Goal: Information Seeking & Learning: Check status

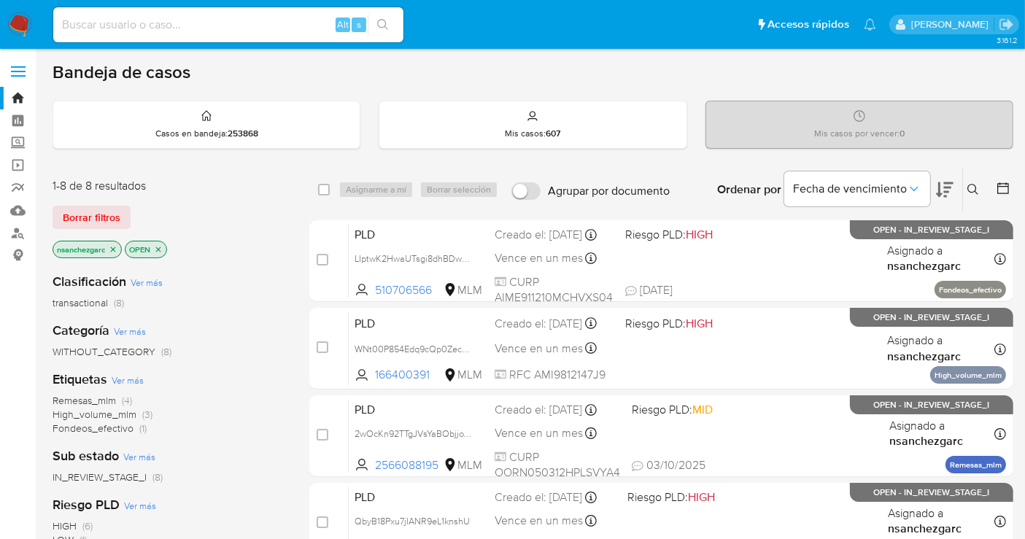
click at [117, 248] on icon "close-filter" at bounding box center [113, 249] width 9 height 9
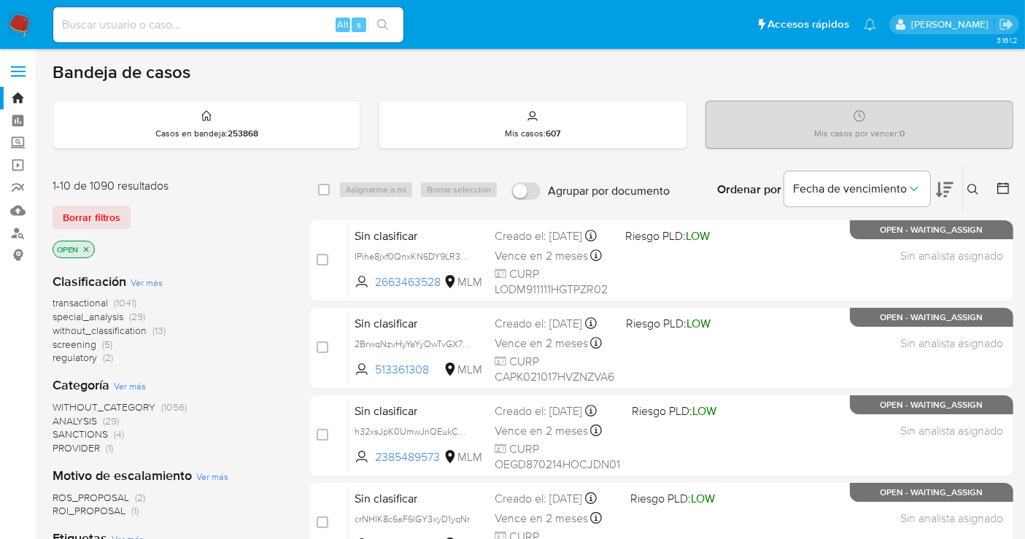
click at [105, 327] on span "without_classification" at bounding box center [100, 330] width 94 height 15
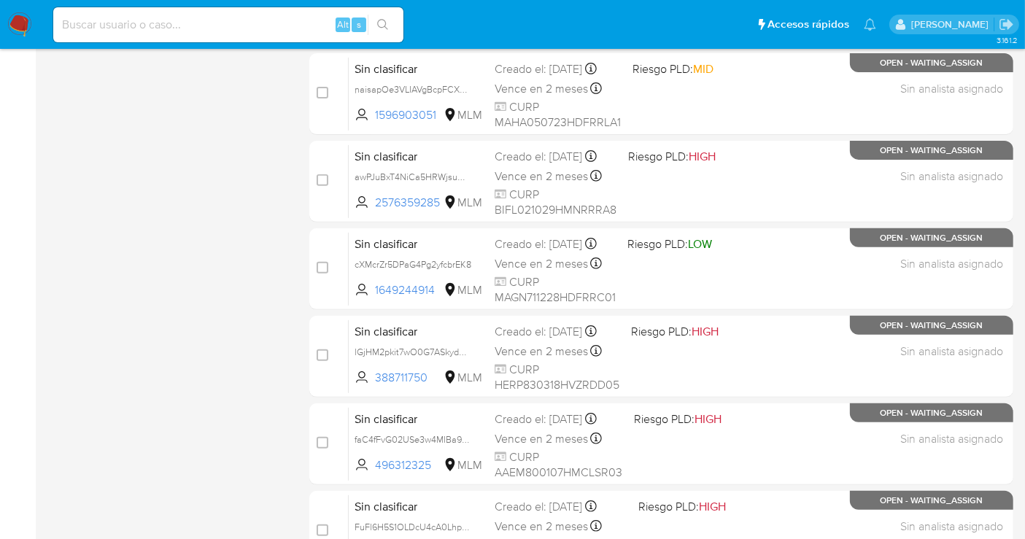
scroll to position [339, 0]
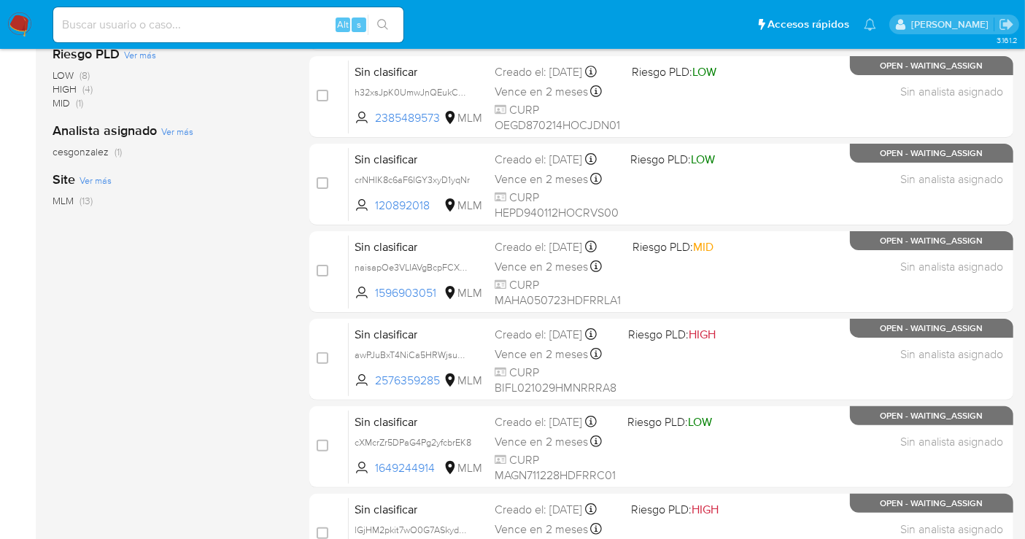
click at [129, 320] on div "Categoría Ver más WITHOUT_CATEGORY (13) Sub estado Ver más WAITING_ASSIGN (12) …" at bounding box center [169, 170] width 233 height 496
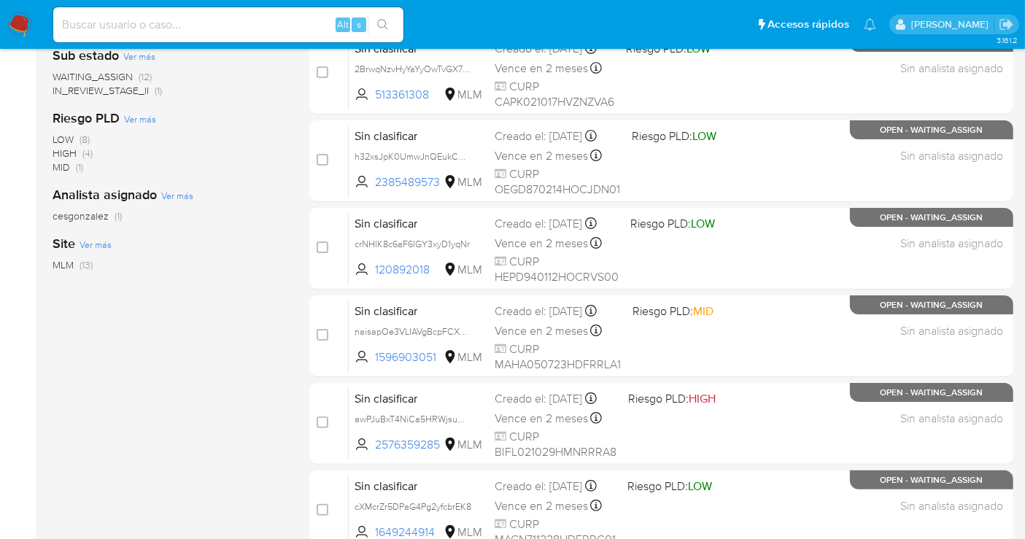
scroll to position [96, 0]
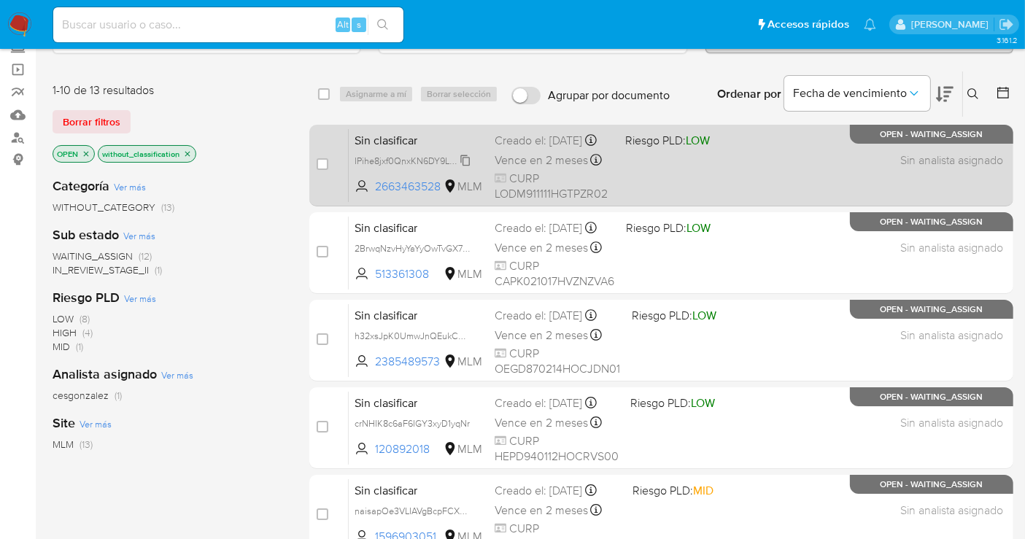
click at [468, 168] on span "IPihe8jxf0QnxKN6DY9LR3Qg" at bounding box center [414, 160] width 118 height 16
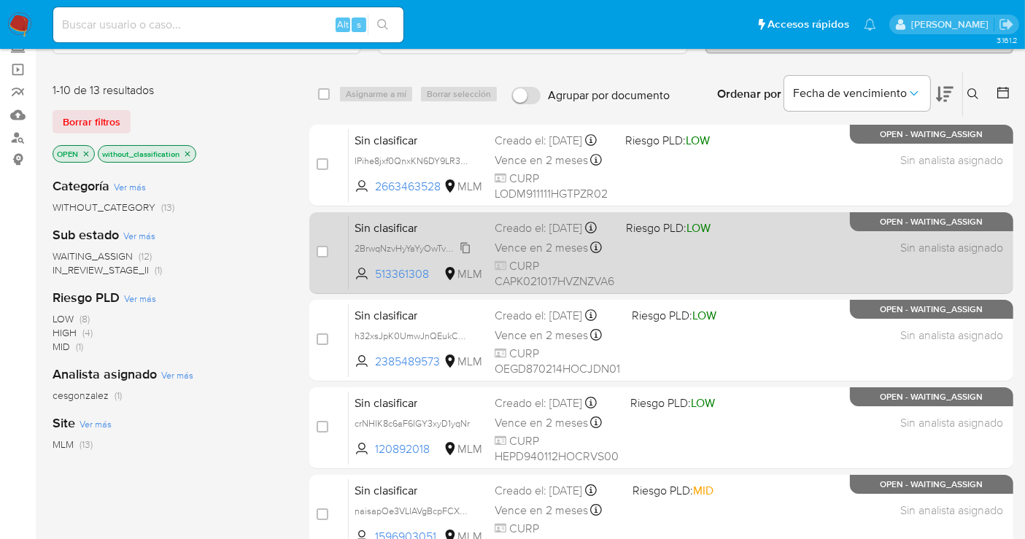
click at [470, 255] on span "2BrwqNzvHyYaYyOwTvGX7WwH" at bounding box center [419, 247] width 129 height 16
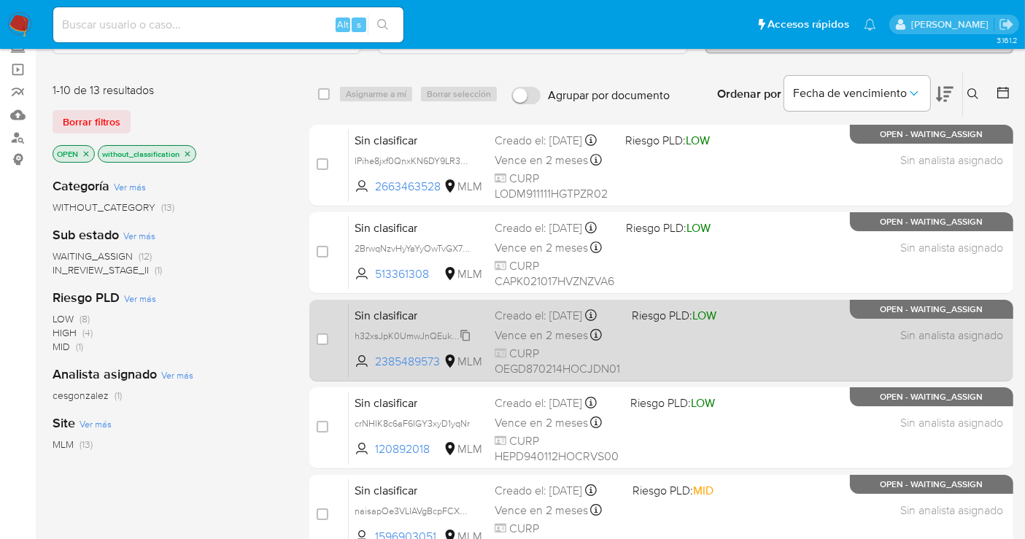
click at [467, 343] on span "h32xsJpK0UmwJnQEukCAjhqA" at bounding box center [419, 335] width 128 height 16
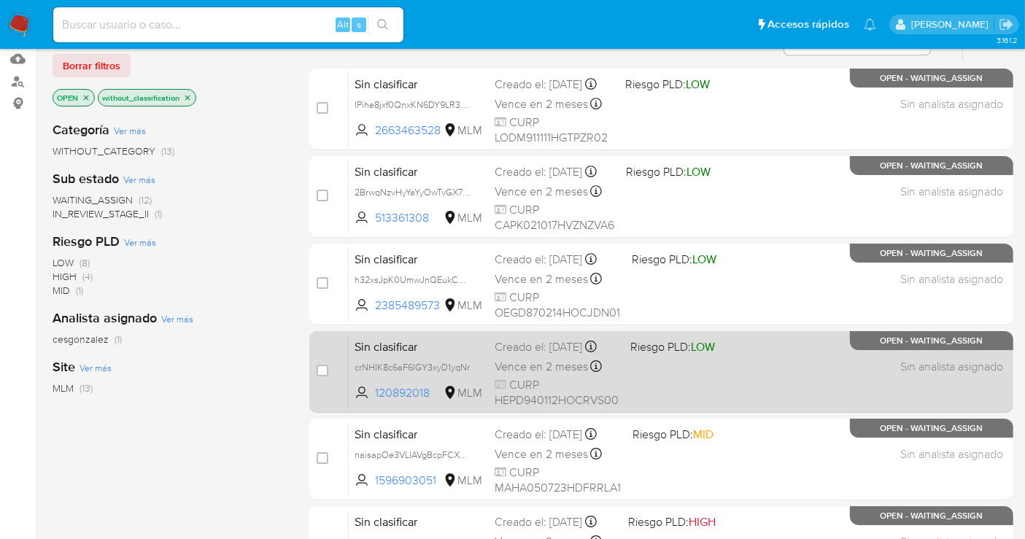
scroll to position [177, 0]
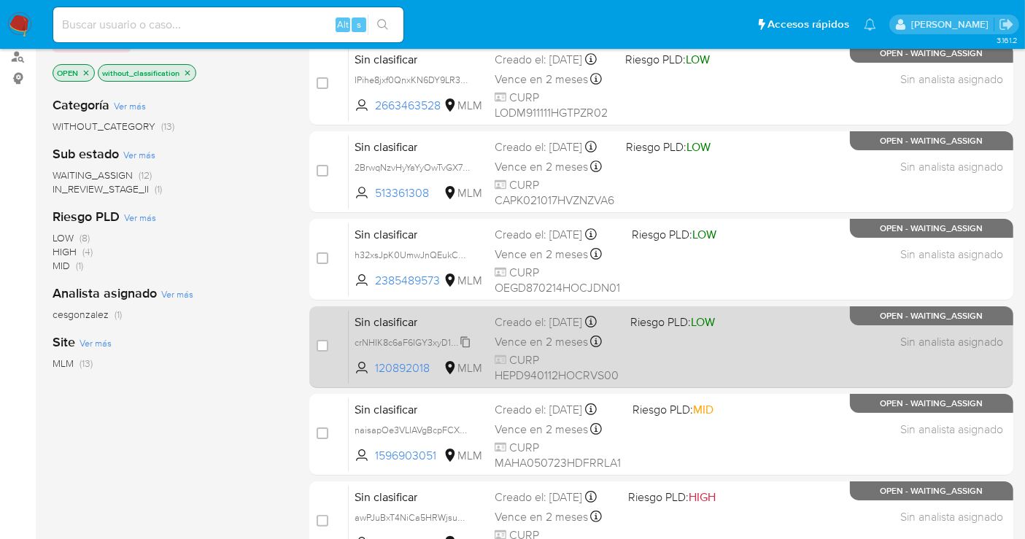
click at [467, 348] on span "crNHIK8c6aF6IGY3xyD1yqNr" at bounding box center [412, 341] width 115 height 16
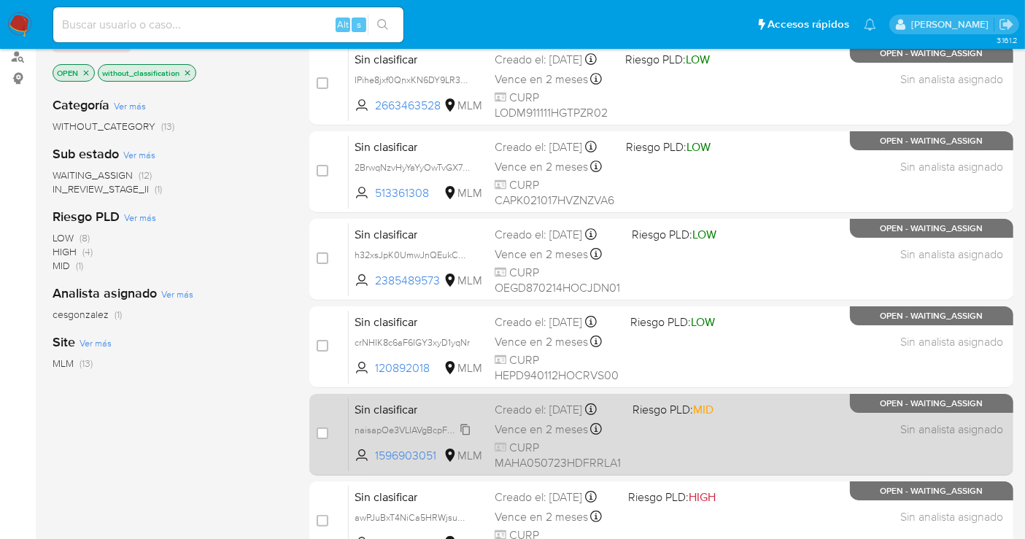
click at [463, 437] on span "naisapOe3VLIAVgBcpFCXsdL" at bounding box center [414, 429] width 119 height 16
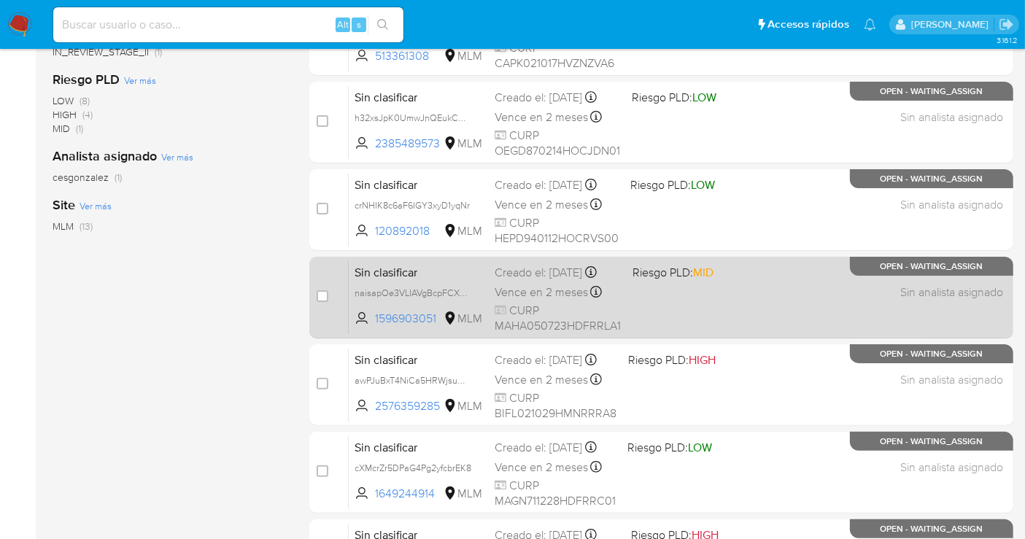
scroll to position [339, 0]
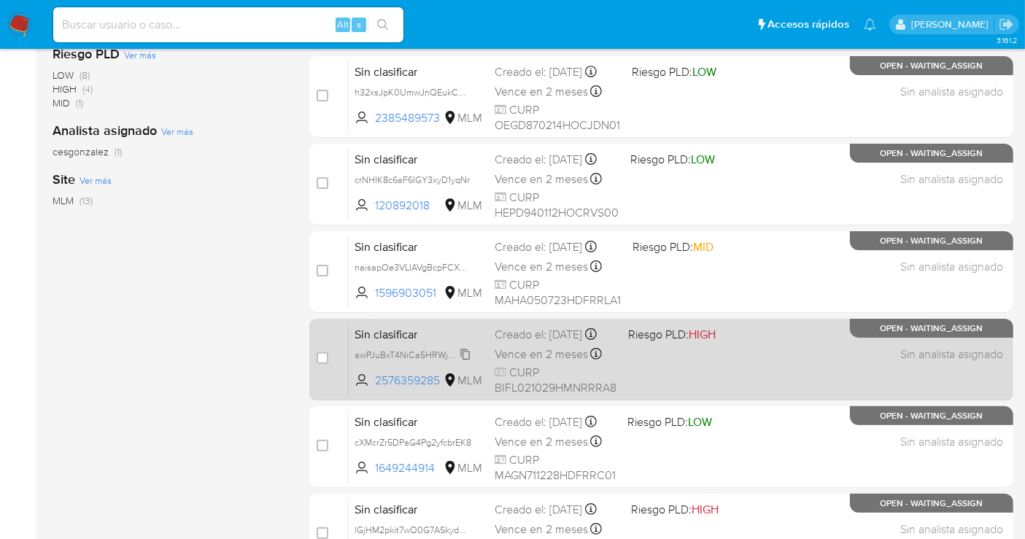
click at [460, 360] on span "awPJuBxT4NiCa5HRWjsumgSh" at bounding box center [418, 354] width 126 height 16
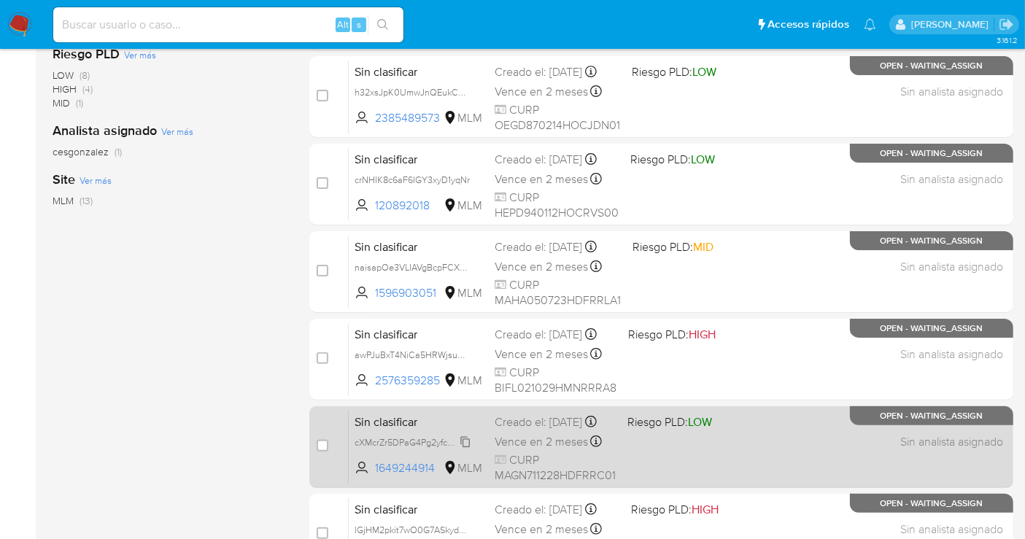
click at [464, 449] on span "cXMcrZr5DPaG4Pg2yfcbrEK8" at bounding box center [413, 441] width 117 height 16
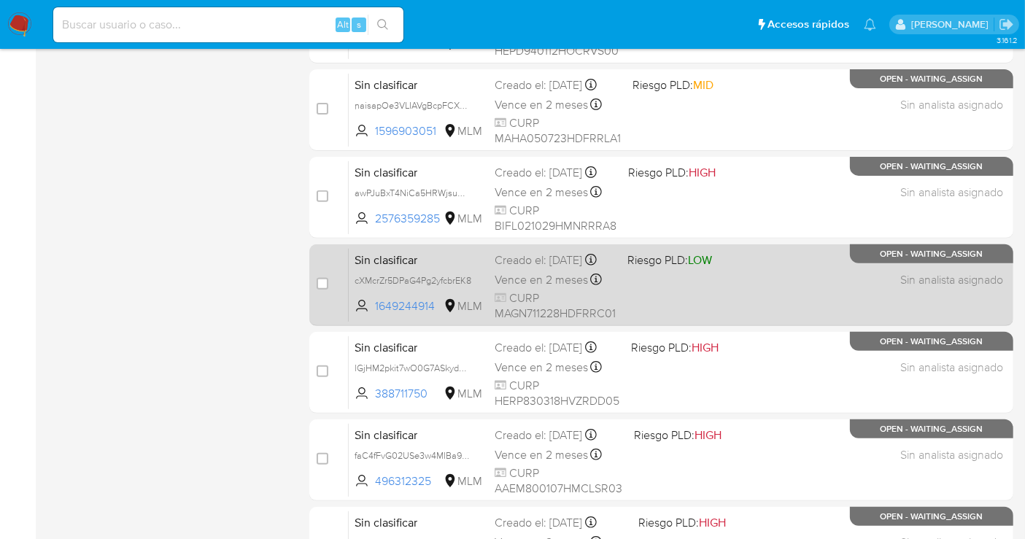
scroll to position [582, 0]
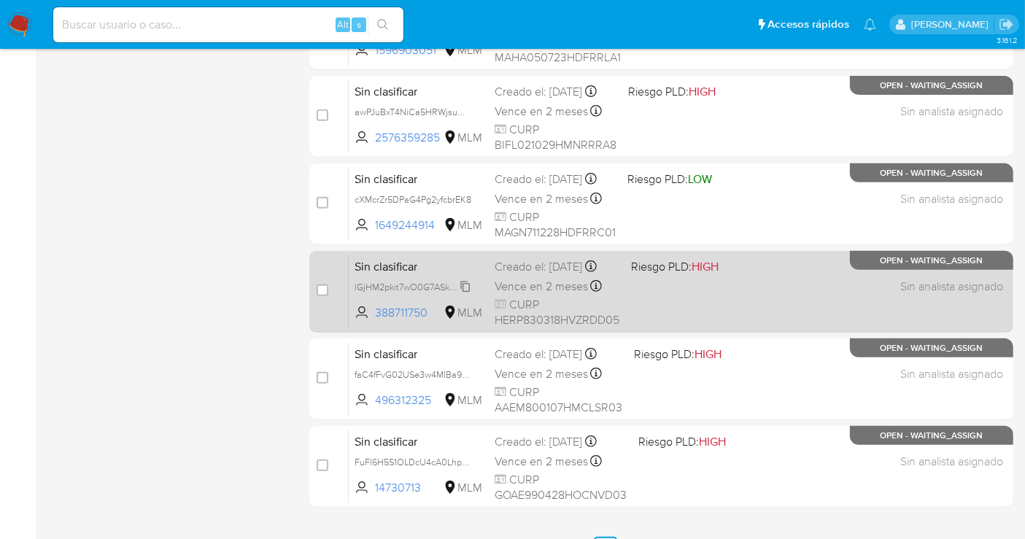
click at [464, 294] on span "lGjHM2pkit7wO0G7ASkydgKy" at bounding box center [414, 286] width 119 height 16
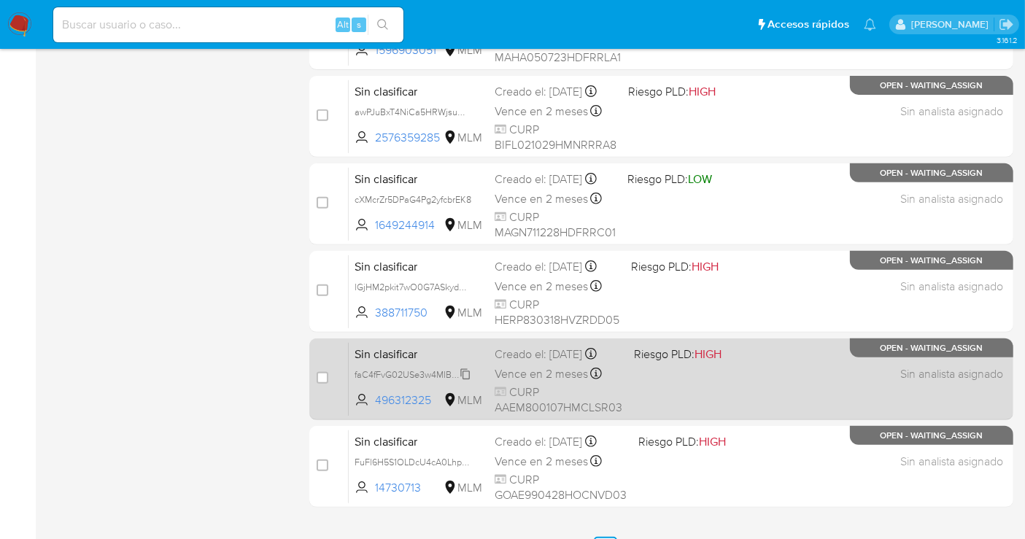
click at [470, 382] on span "faC4fFvG02USe3w4MIBa9w0S" at bounding box center [417, 374] width 125 height 16
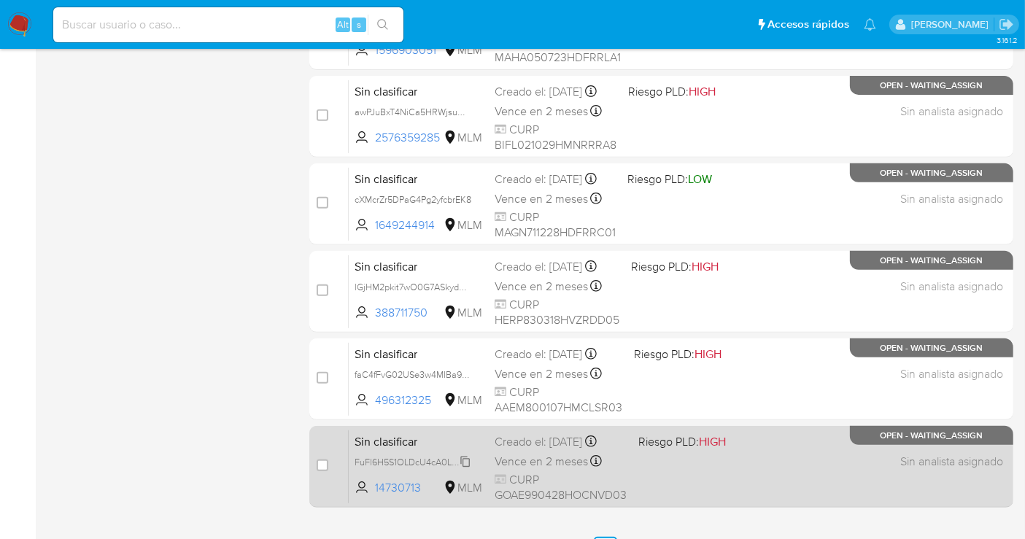
click at [458, 458] on span "FuFl6H5S1OLDcU4cA0LhpC7W" at bounding box center [418, 461] width 126 height 16
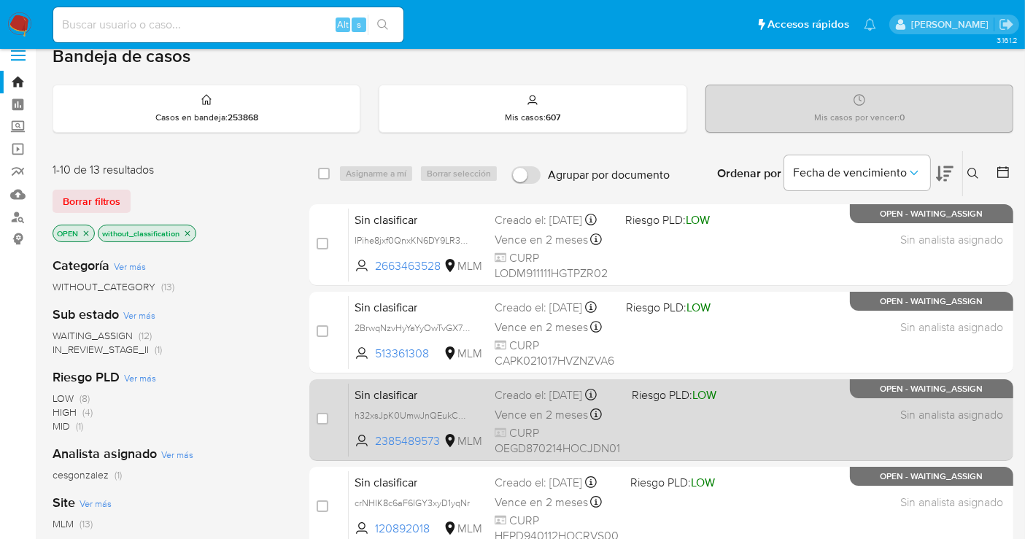
scroll to position [15, 0]
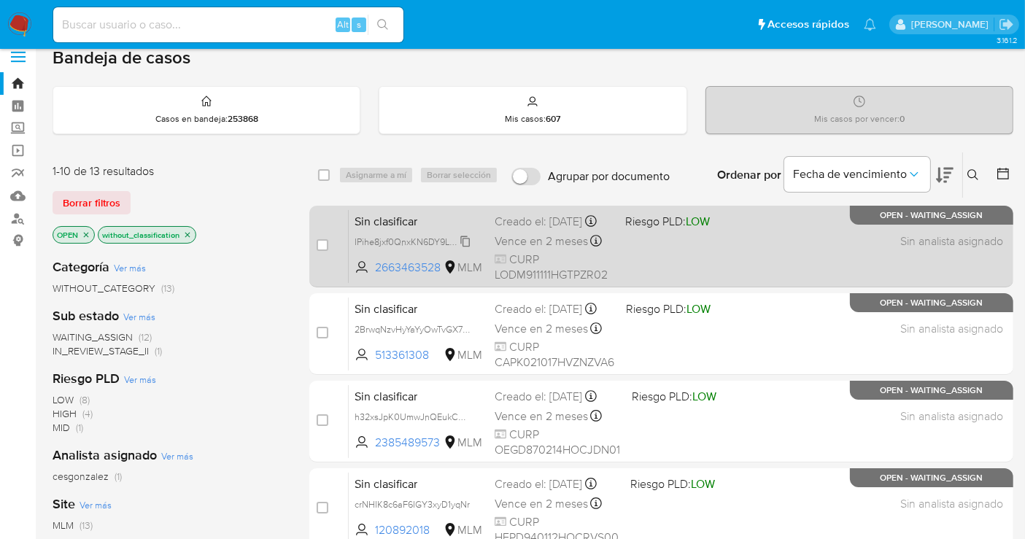
click at [465, 247] on span "IPihe8jxf0QnxKN6DY9LR3Qg" at bounding box center [414, 241] width 118 height 16
drag, startPoint x: 446, startPoint y: 275, endPoint x: 374, endPoint y: 284, distance: 72.0
click at [374, 276] on span "2663463528 MLM" at bounding box center [419, 268] width 128 height 16
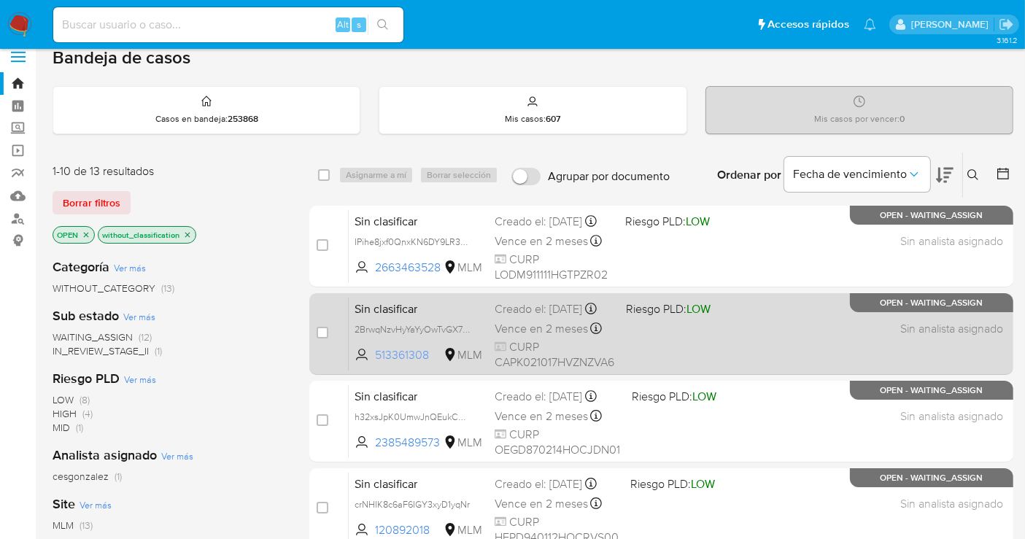
drag, startPoint x: 434, startPoint y: 362, endPoint x: 361, endPoint y: 372, distance: 73.7
click at [361, 363] on span "513361308 MLM" at bounding box center [419, 355] width 128 height 16
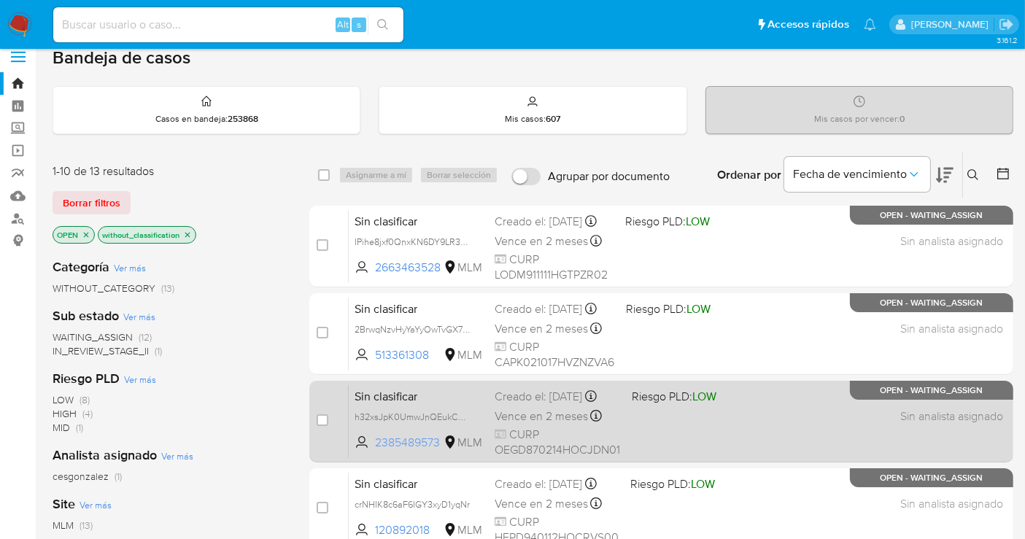
drag, startPoint x: 444, startPoint y: 454, endPoint x: 372, endPoint y: 449, distance: 72.4
click at [372, 449] on span "2385489573 MLM" at bounding box center [419, 443] width 128 height 16
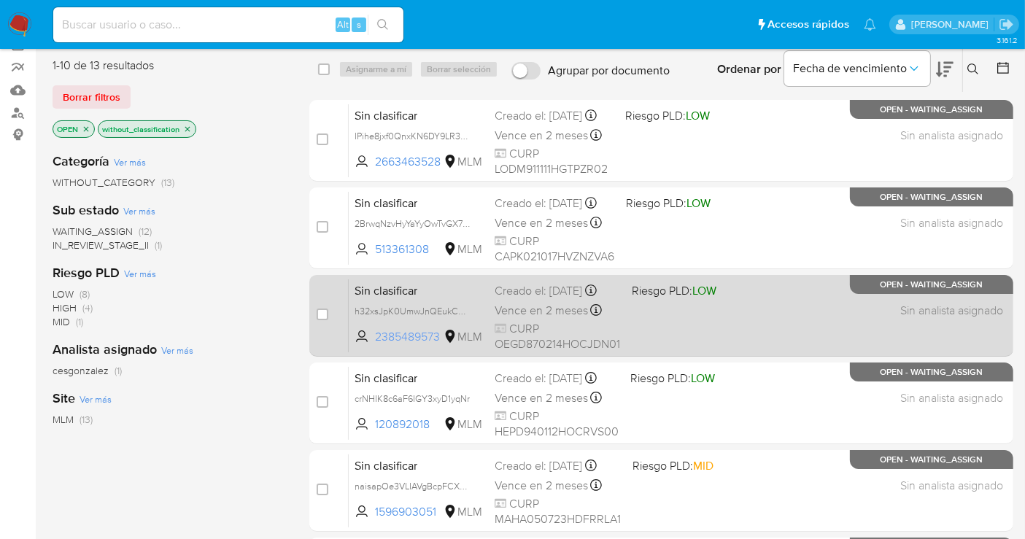
scroll to position [177, 0]
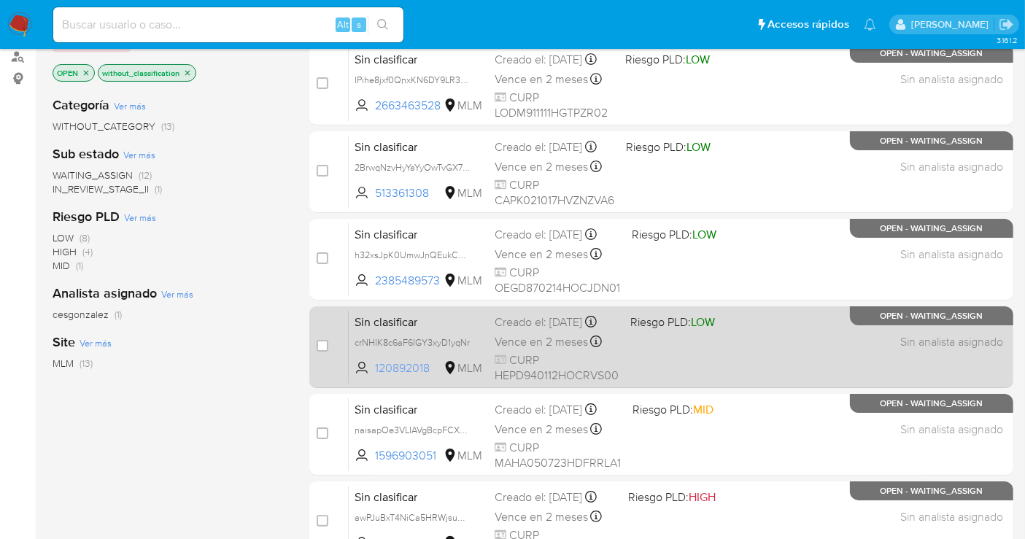
drag, startPoint x: 433, startPoint y: 382, endPoint x: 371, endPoint y: 380, distance: 62.0
click at [371, 377] on span "120892018 MLM" at bounding box center [419, 368] width 128 height 16
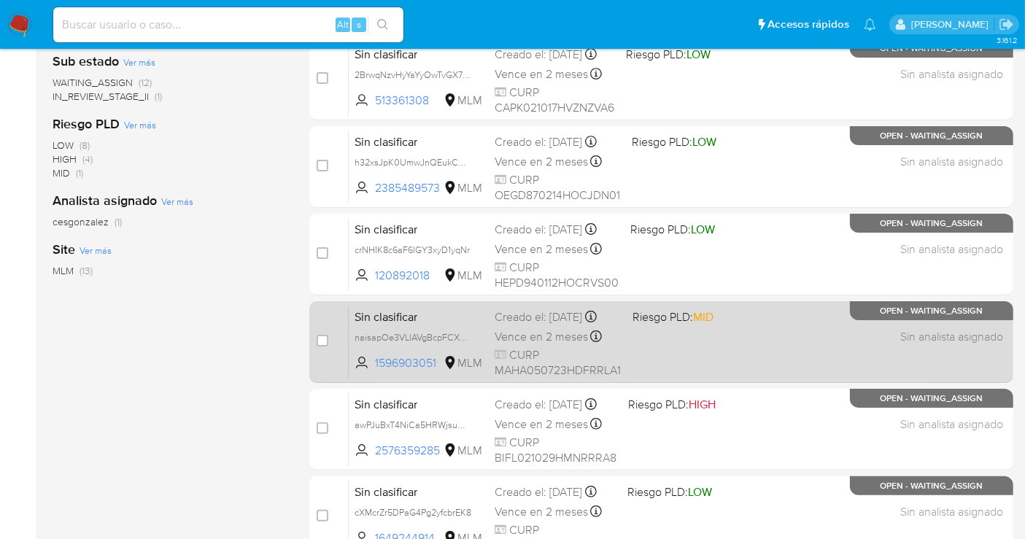
scroll to position [339, 0]
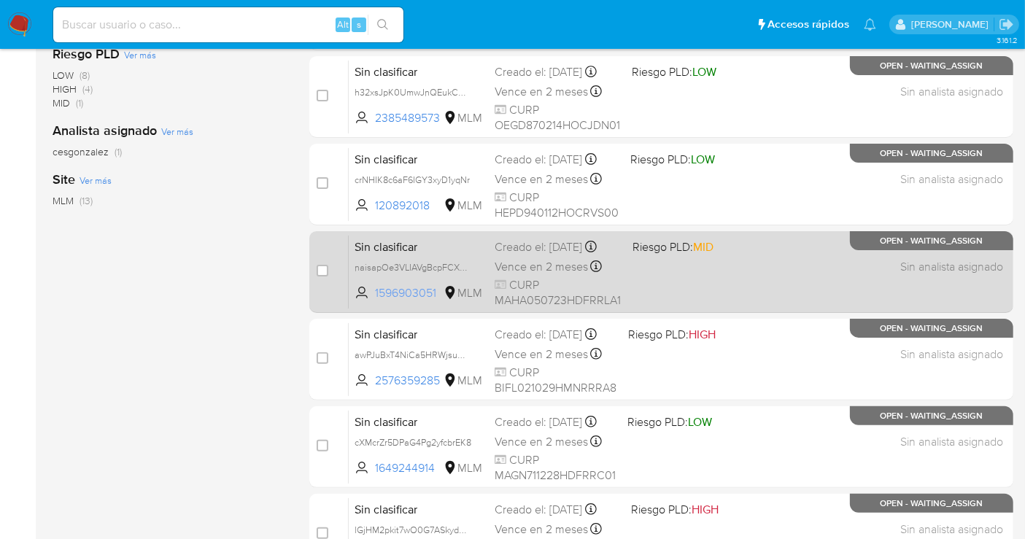
drag, startPoint x: 440, startPoint y: 296, endPoint x: 371, endPoint y: 309, distance: 70.7
click at [371, 301] on span "1596903051 MLM" at bounding box center [419, 293] width 128 height 16
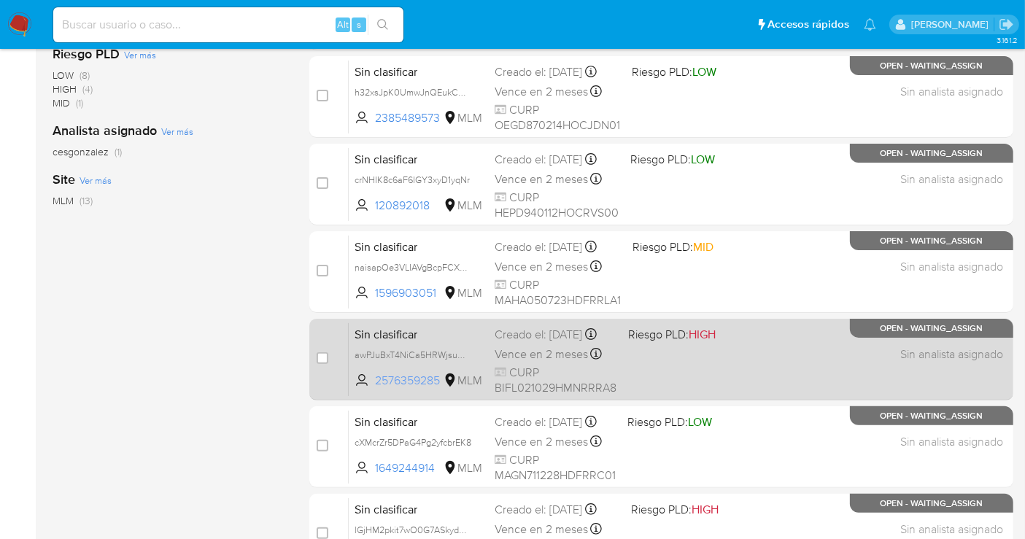
drag, startPoint x: 446, startPoint y: 388, endPoint x: 373, endPoint y: 396, distance: 73.4
click at [373, 389] on span "2576359285 MLM" at bounding box center [419, 381] width 128 height 16
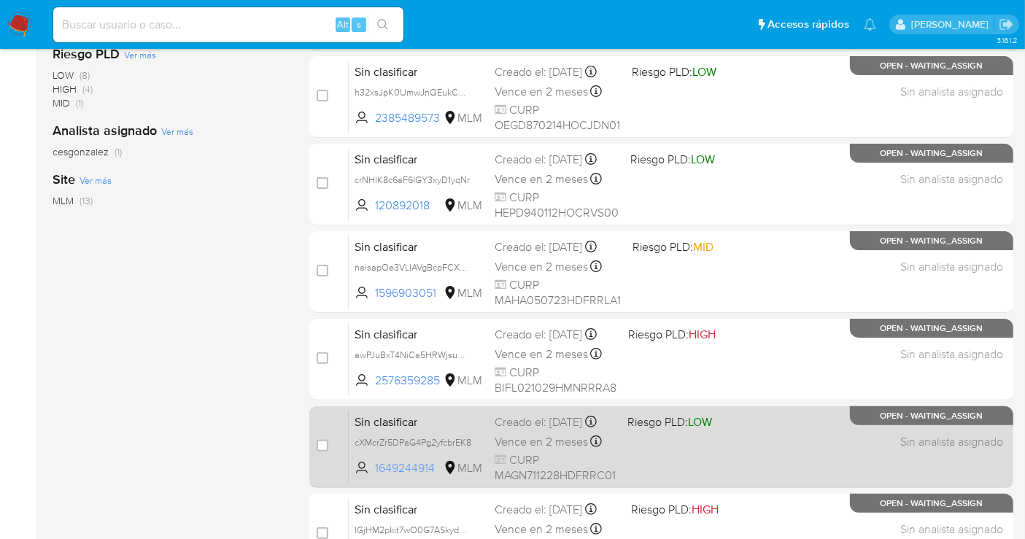
drag, startPoint x: 429, startPoint y: 477, endPoint x: 372, endPoint y: 484, distance: 57.4
click at [372, 476] on span "1649244914 MLM" at bounding box center [419, 468] width 128 height 16
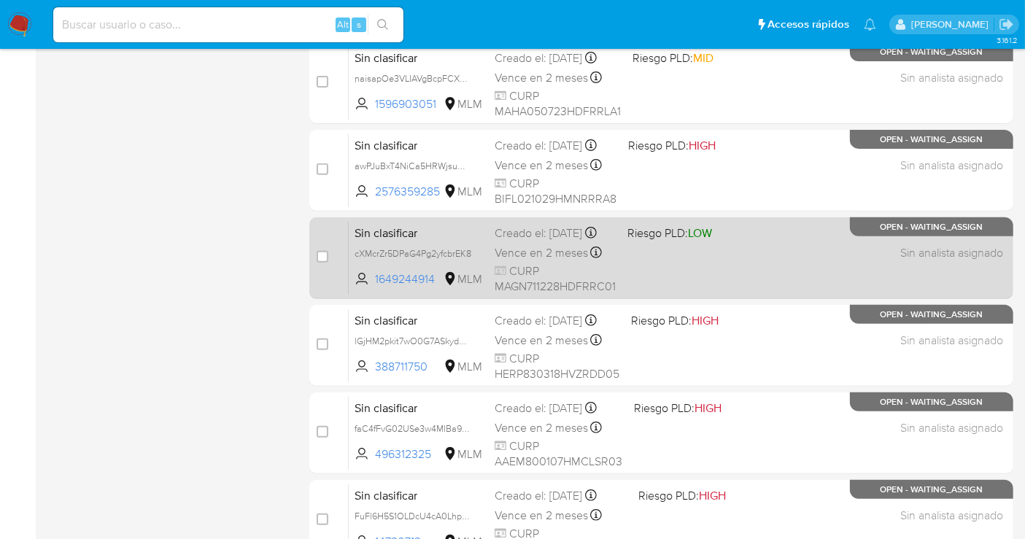
scroll to position [582, 0]
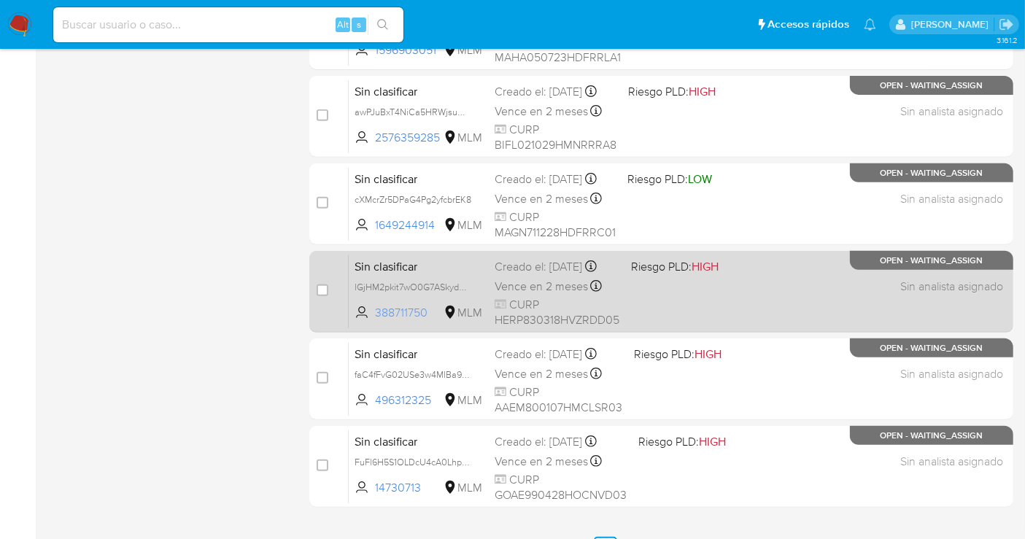
drag, startPoint x: 433, startPoint y: 317, endPoint x: 375, endPoint y: 325, distance: 58.2
click at [375, 321] on span "388711750" at bounding box center [408, 313] width 66 height 16
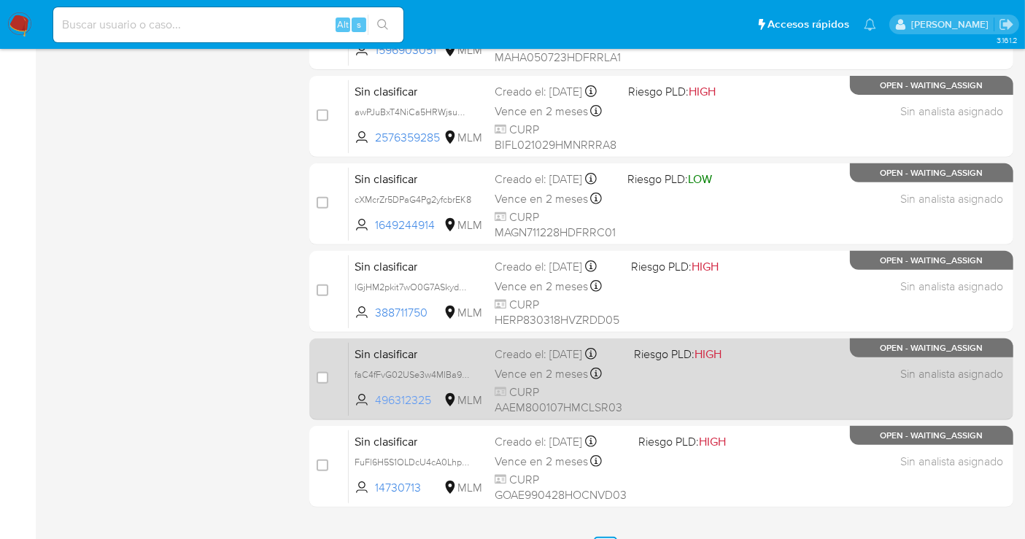
drag, startPoint x: 436, startPoint y: 412, endPoint x: 377, endPoint y: 409, distance: 59.2
click at [377, 409] on span "496312325" at bounding box center [408, 401] width 66 height 16
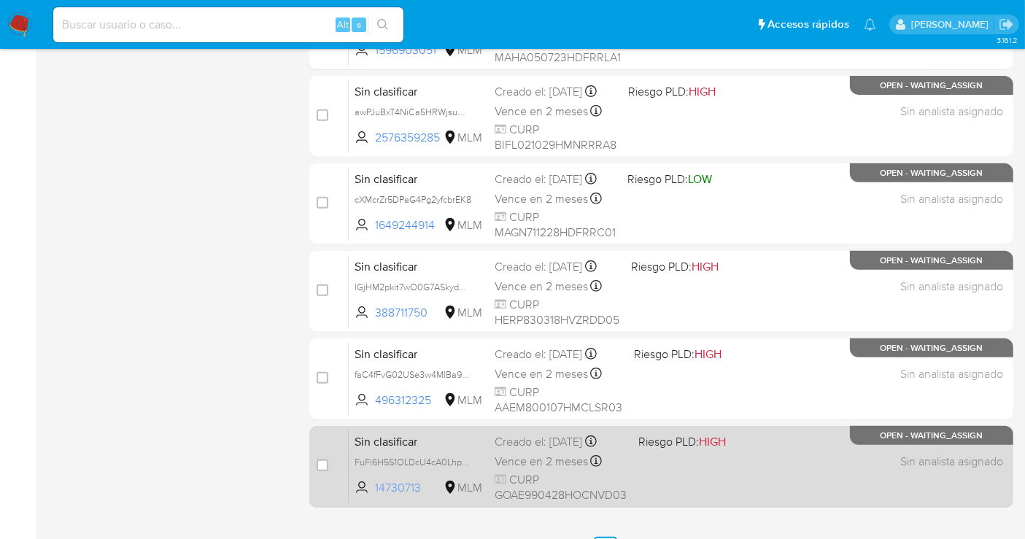
drag, startPoint x: 425, startPoint y: 484, endPoint x: 377, endPoint y: 490, distance: 48.6
click at [377, 490] on span "14730713" at bounding box center [408, 488] width 66 height 16
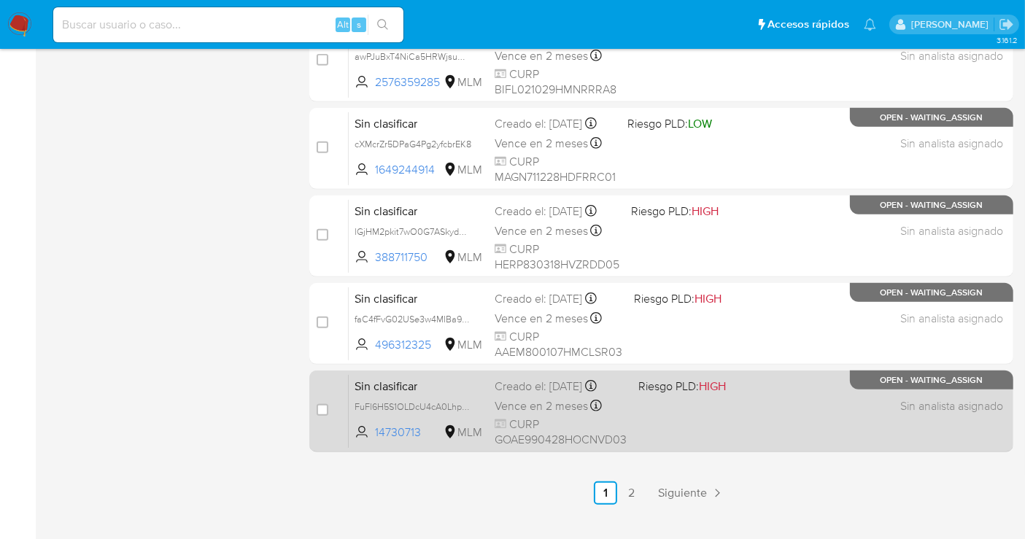
scroll to position [663, 0]
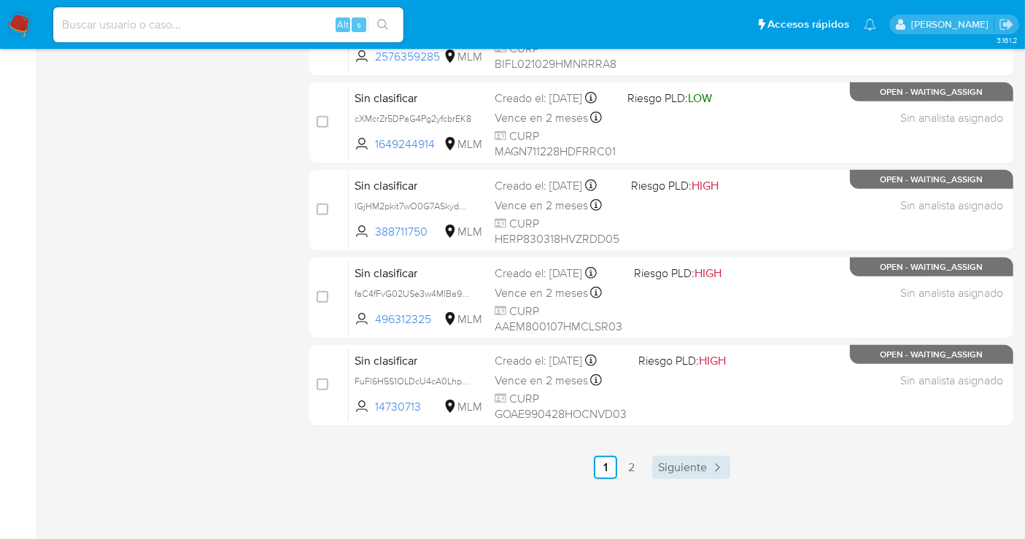
click at [678, 475] on link "Siguiente" at bounding box center [691, 467] width 78 height 23
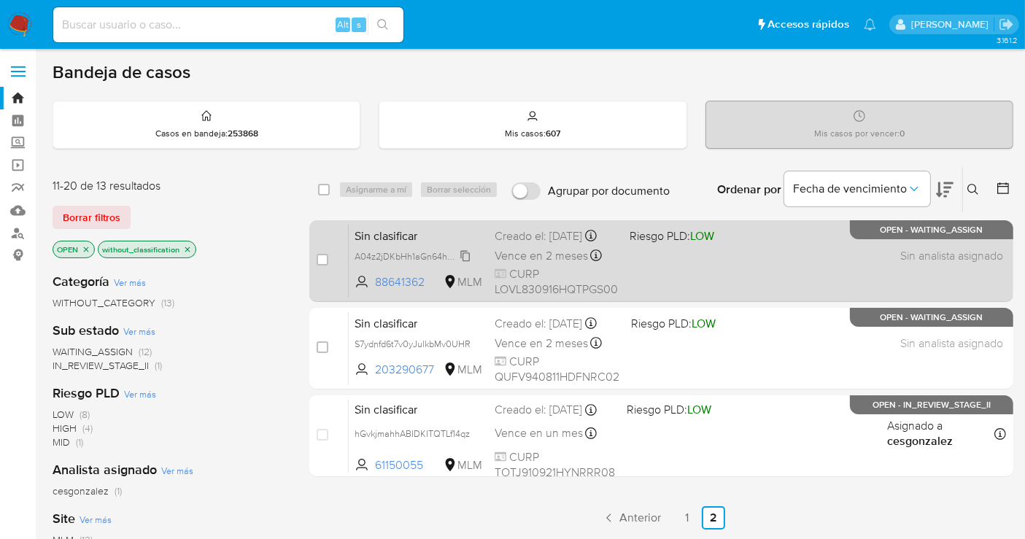
click at [466, 261] on span "A04z2jDKbHh1aGn64hgQK8ym" at bounding box center [419, 255] width 128 height 16
drag, startPoint x: 433, startPoint y: 294, endPoint x: 379, endPoint y: 299, distance: 54.2
click at [379, 290] on span "88641362" at bounding box center [408, 282] width 66 height 16
click at [433, 290] on span "88641362" at bounding box center [408, 282] width 66 height 16
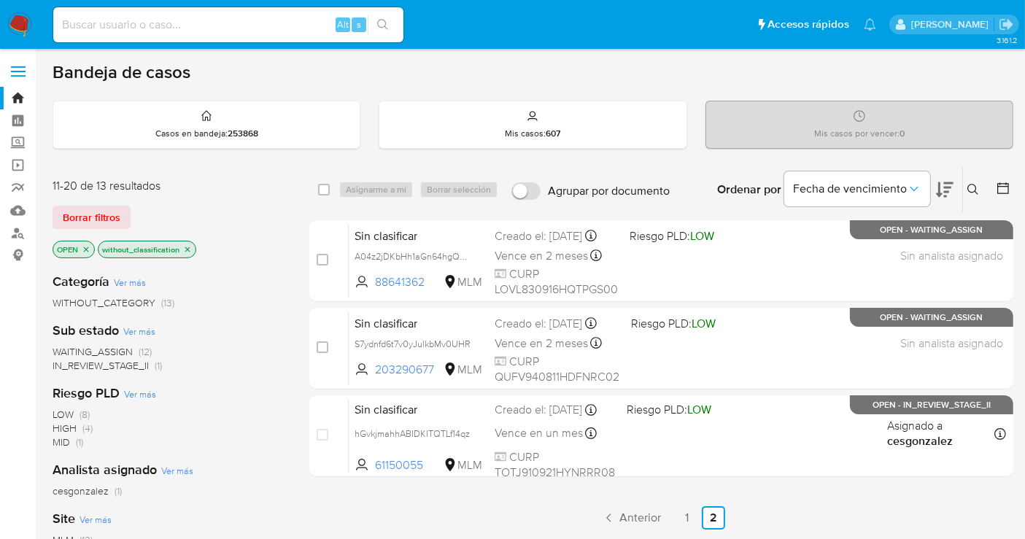
drag, startPoint x: 426, startPoint y: 293, endPoint x: 374, endPoint y: 301, distance: 53.1
click at [374, 301] on div "case-item-checkbox No es posible asignar el caso Sin clasificar A04z2jDKbHh1aGn…" at bounding box center [661, 348] width 704 height 257
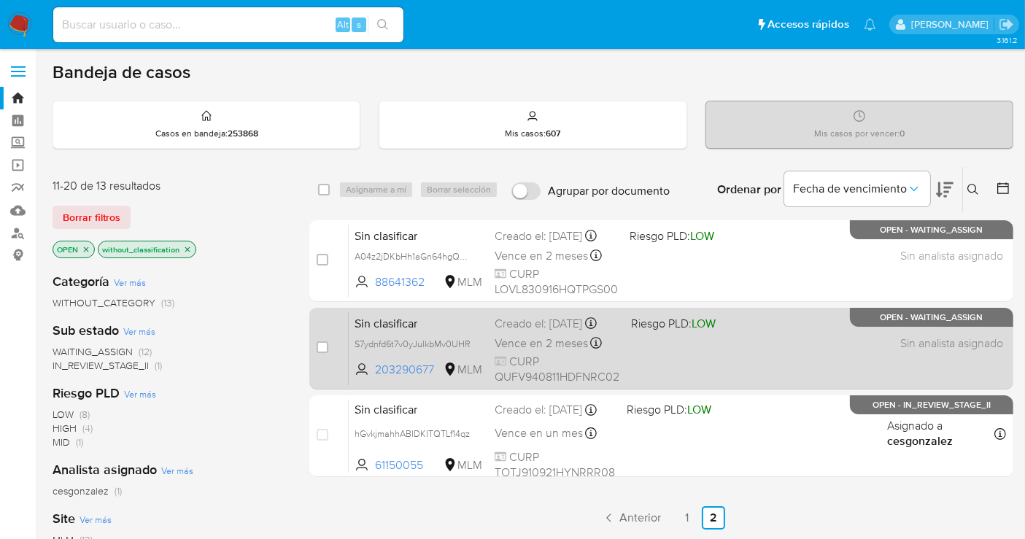
click at [449, 331] on span "Sin clasificar" at bounding box center [419, 322] width 128 height 19
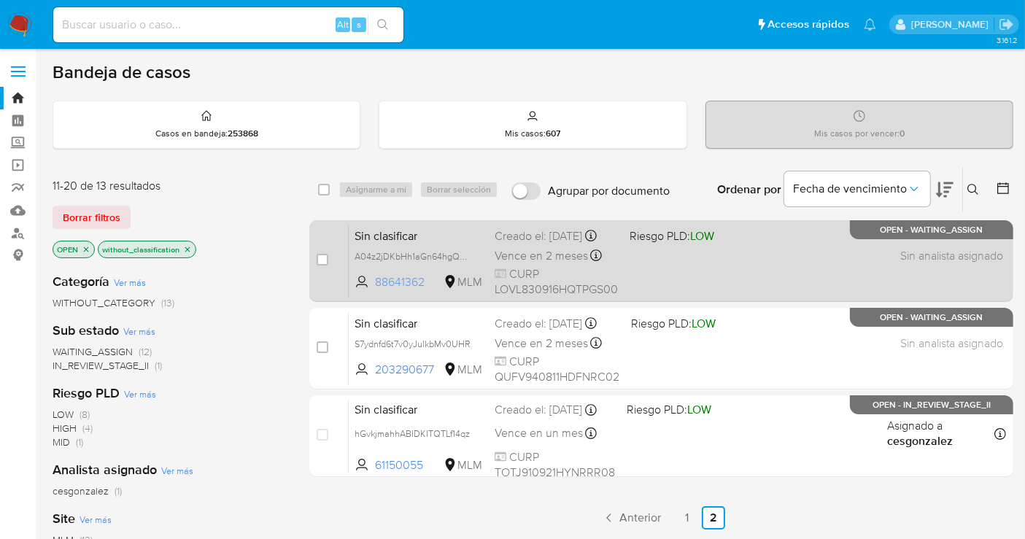
drag, startPoint x: 431, startPoint y: 293, endPoint x: 371, endPoint y: 298, distance: 60.1
click at [371, 290] on span "88641362 MLM" at bounding box center [419, 282] width 128 height 16
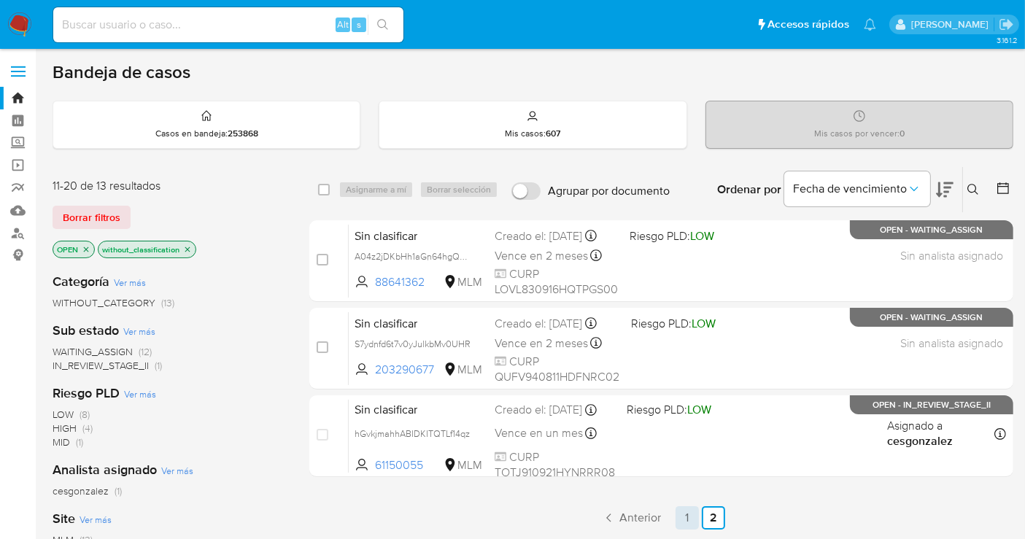
click at [686, 516] on link "1" at bounding box center [687, 517] width 23 height 23
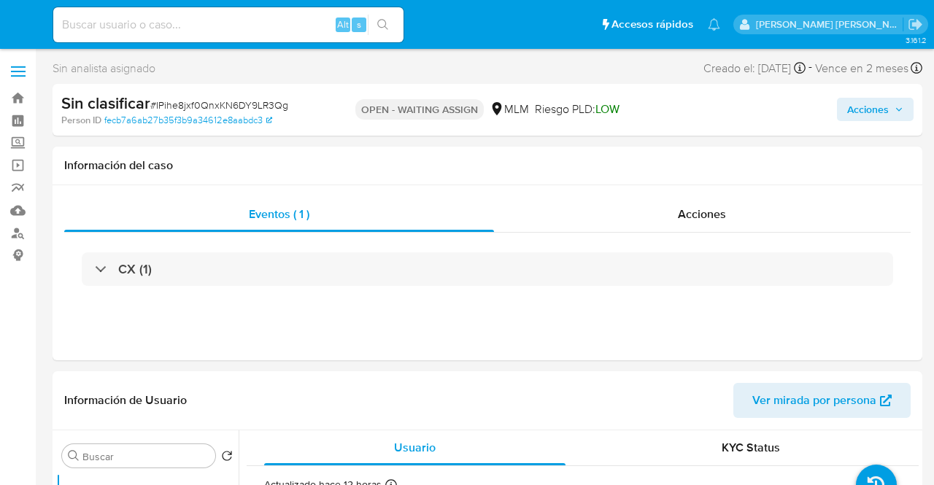
select select "10"
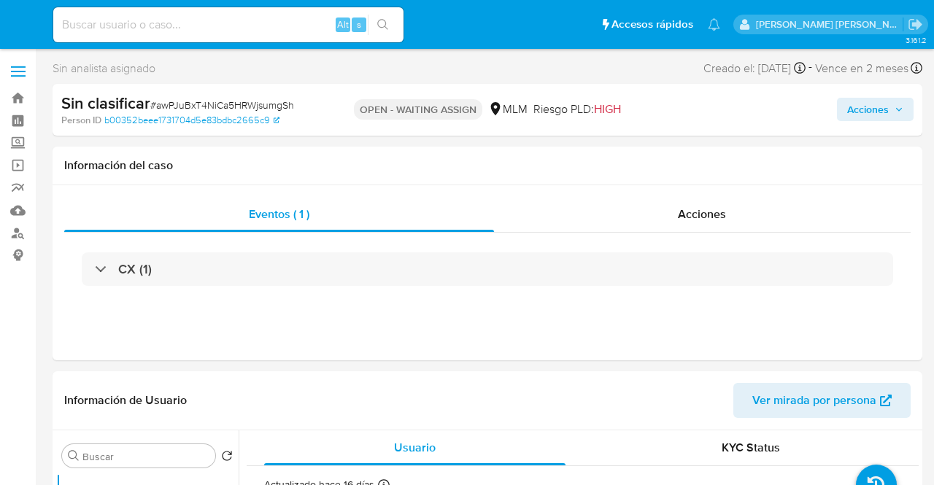
select select "10"
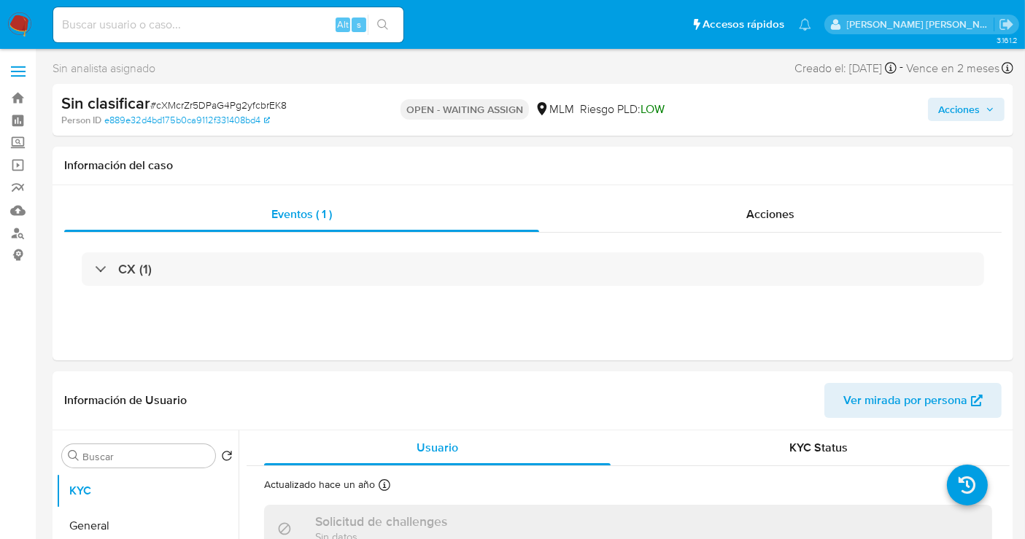
select select "10"
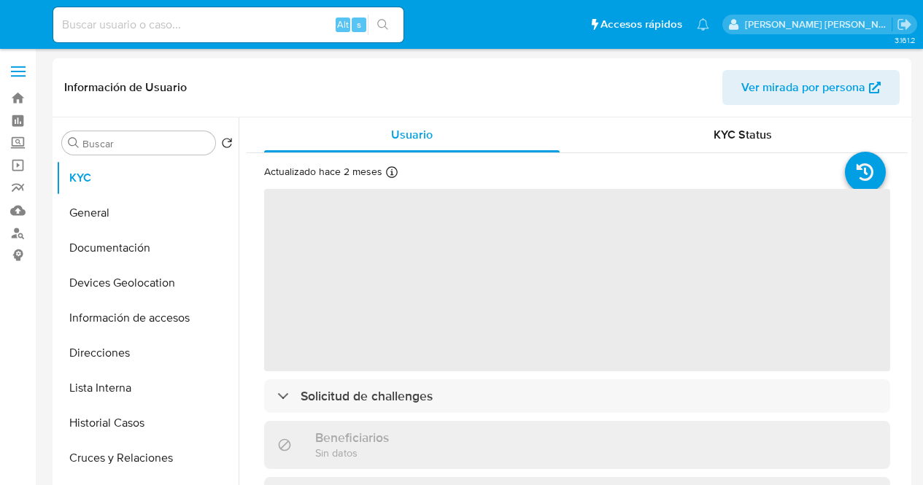
select select "10"
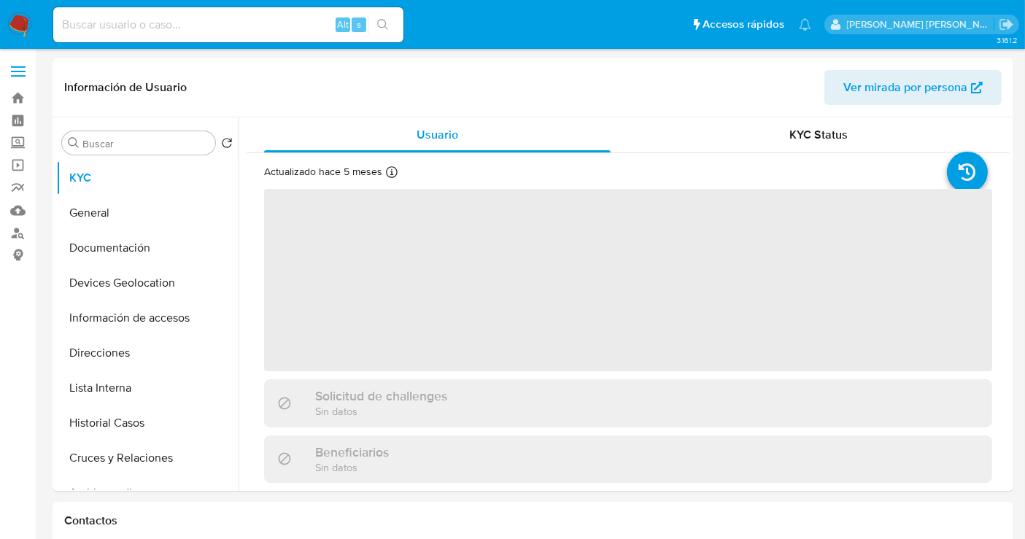
select select "10"
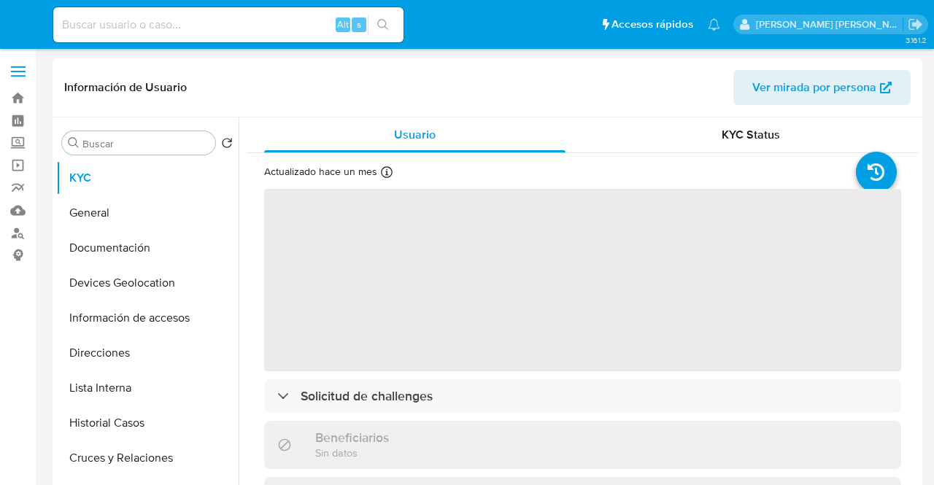
select select "10"
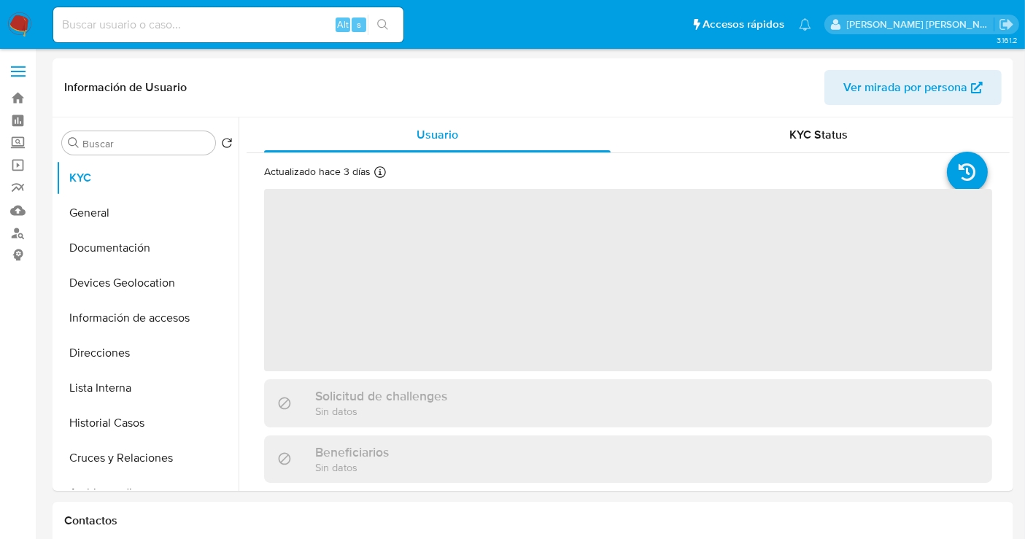
select select "10"
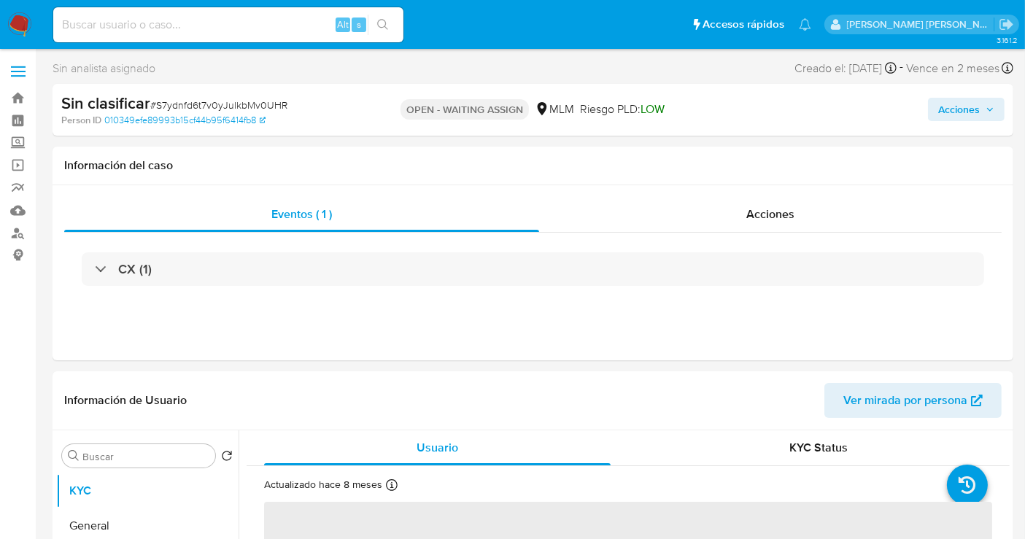
select select "10"
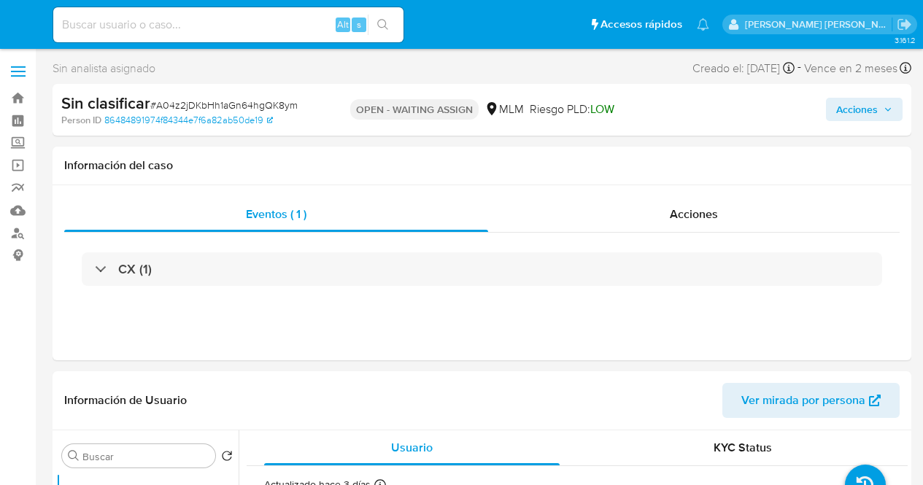
select select "10"
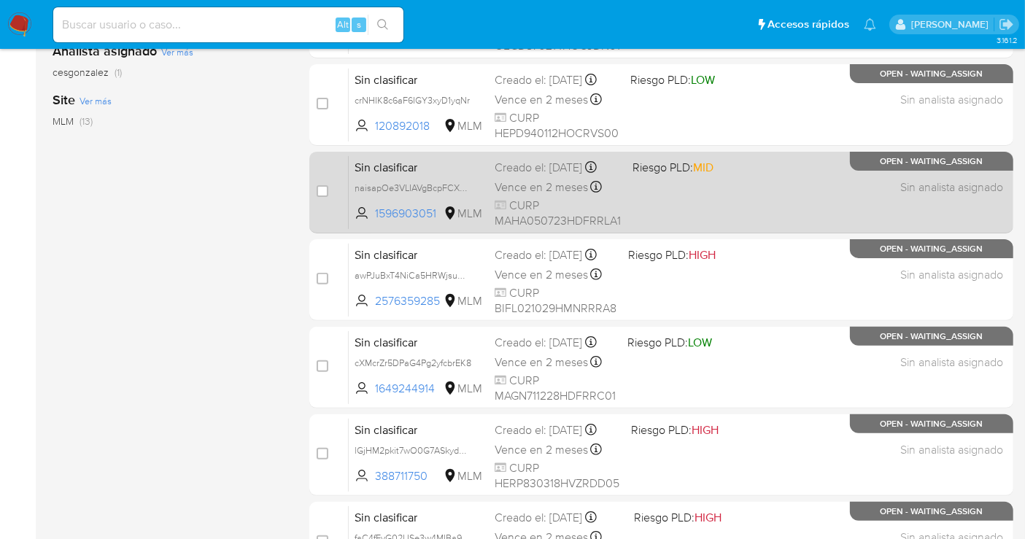
scroll to position [15, 0]
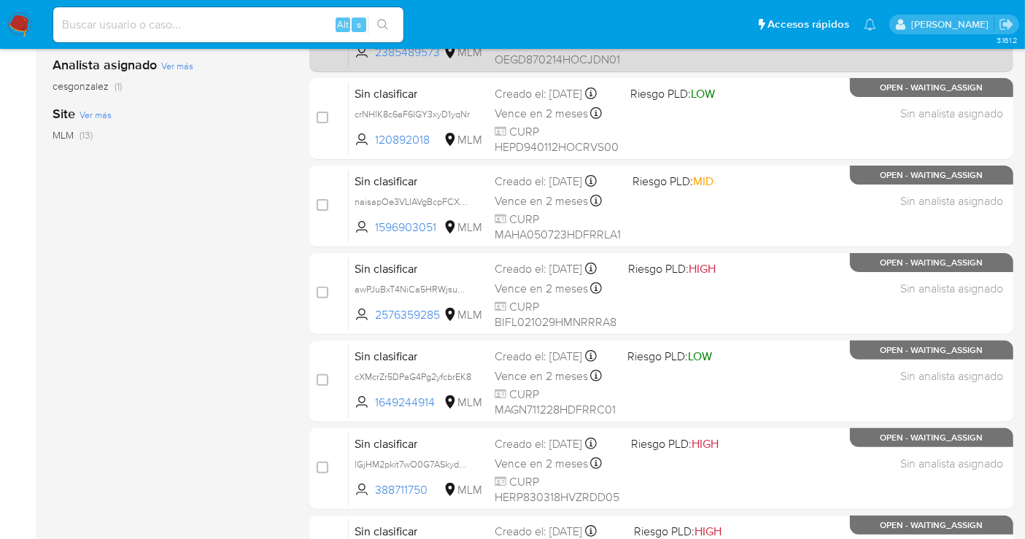
scroll to position [663, 0]
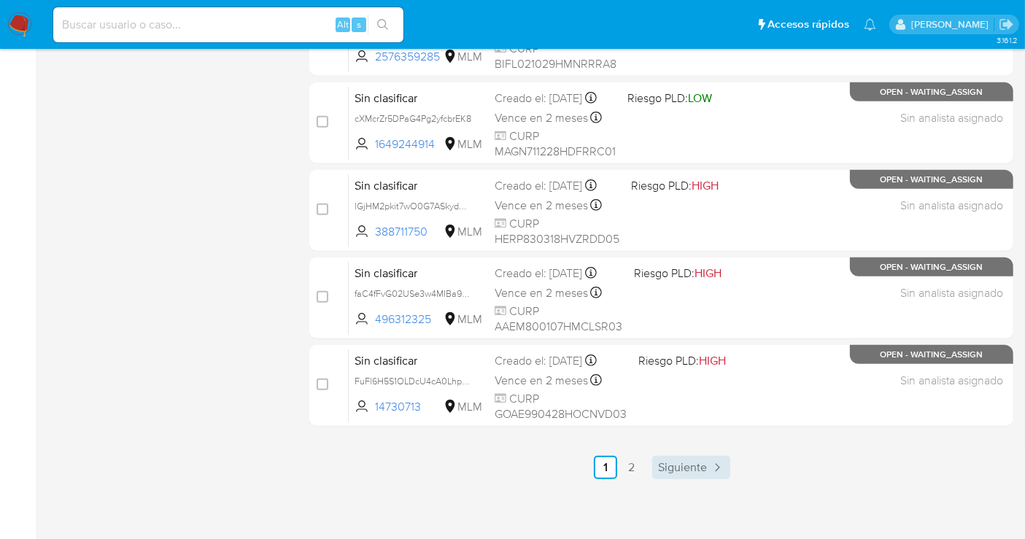
click at [671, 466] on span "Siguiente" at bounding box center [682, 468] width 49 height 12
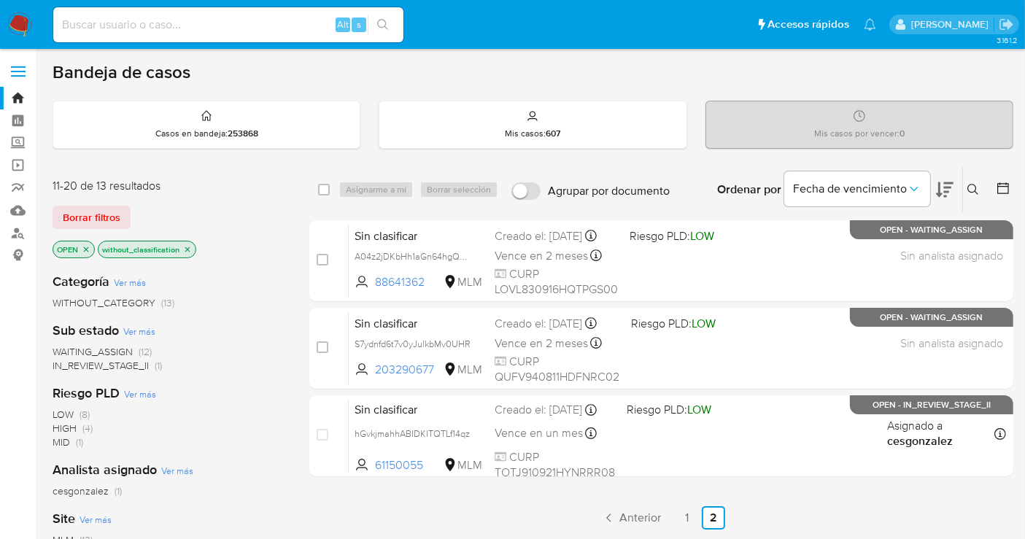
scroll to position [162, 0]
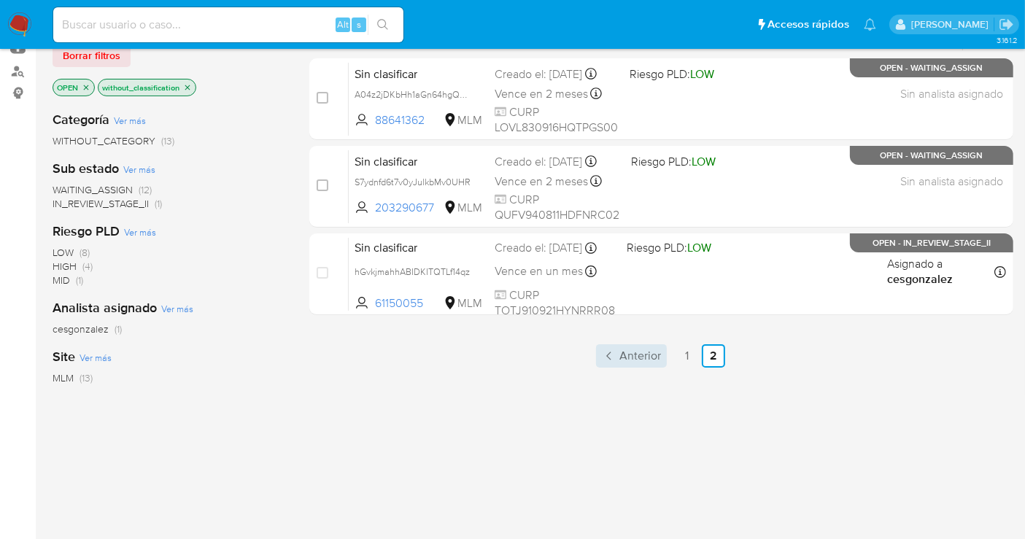
click at [637, 350] on span "Anterior" at bounding box center [640, 356] width 42 height 12
